Goal: Check status: Check status

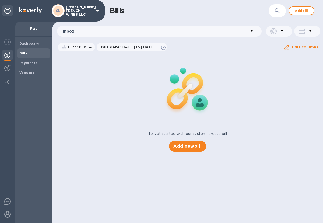
click at [7, 56] on img at bounding box center [7, 55] width 6 height 6
click at [29, 61] on b "Payments" at bounding box center [28, 63] width 18 height 4
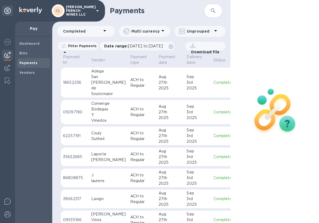
click at [66, 197] on p "39062317" at bounding box center [75, 199] width 24 height 6
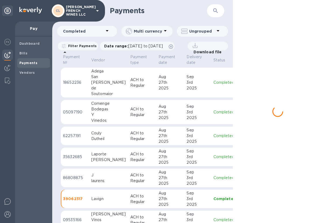
drag, startPoint x: 230, startPoint y: 105, endPoint x: 230, endPoint y: 110, distance: 5.2
click at [238, 110] on td "EUR" at bounding box center [251, 112] width 27 height 24
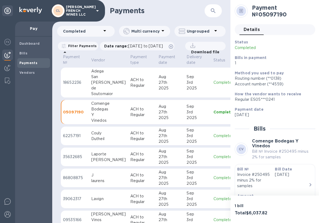
click at [232, 107] on div "Payment № 05097190 Details 0 Status Completed Bills in payment 1 Method you use…" at bounding box center [274, 97] width 89 height 195
click at [97, 199] on div "Lavign" at bounding box center [108, 199] width 35 height 6
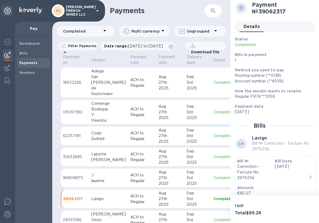
scroll to position [14, 0]
